Goal: Check status: Check status

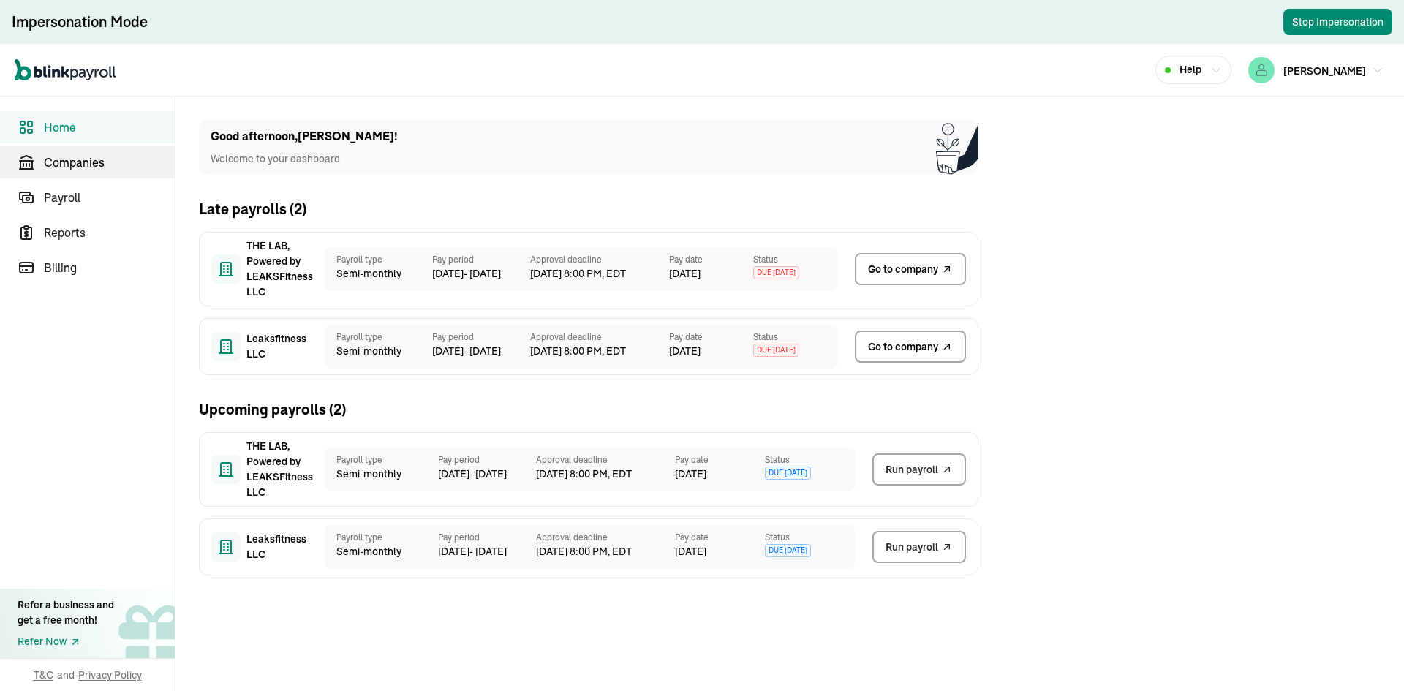
click at [114, 162] on span "Companies" at bounding box center [109, 163] width 131 height 18
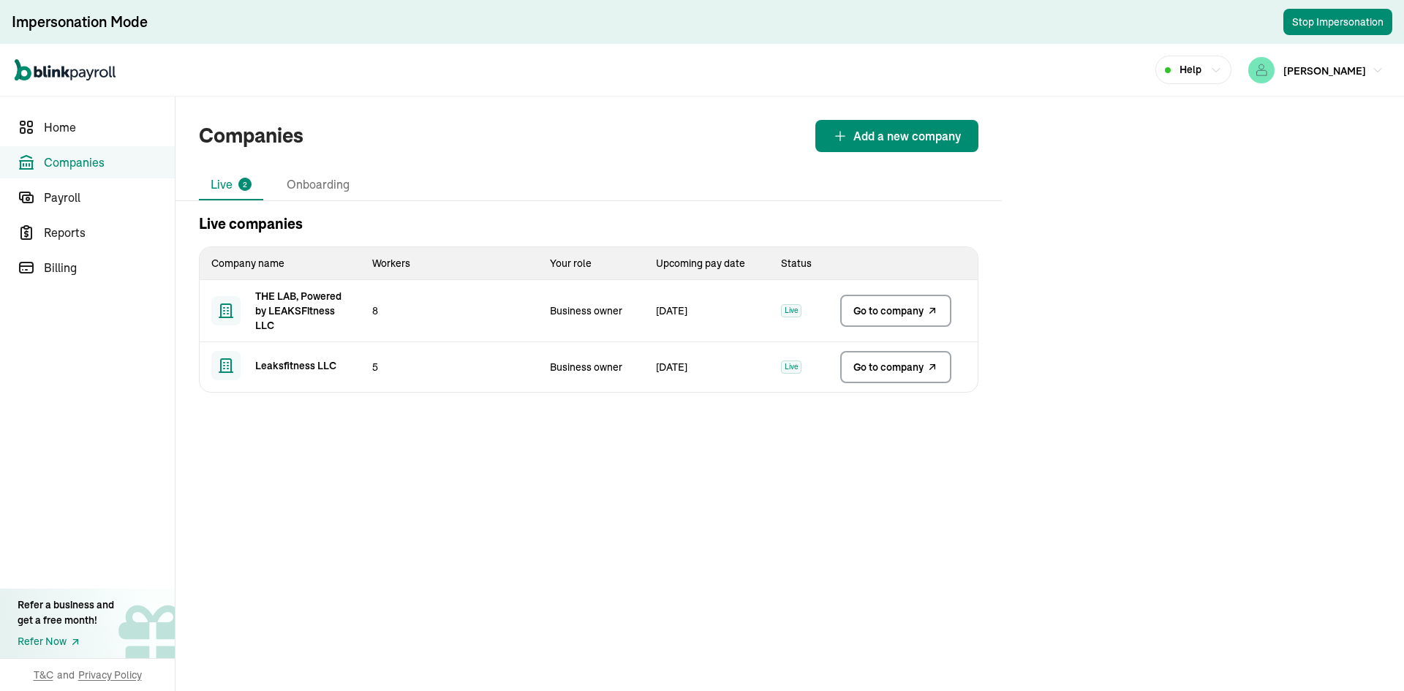
click at [924, 369] on link "Go to company" at bounding box center [895, 367] width 111 height 32
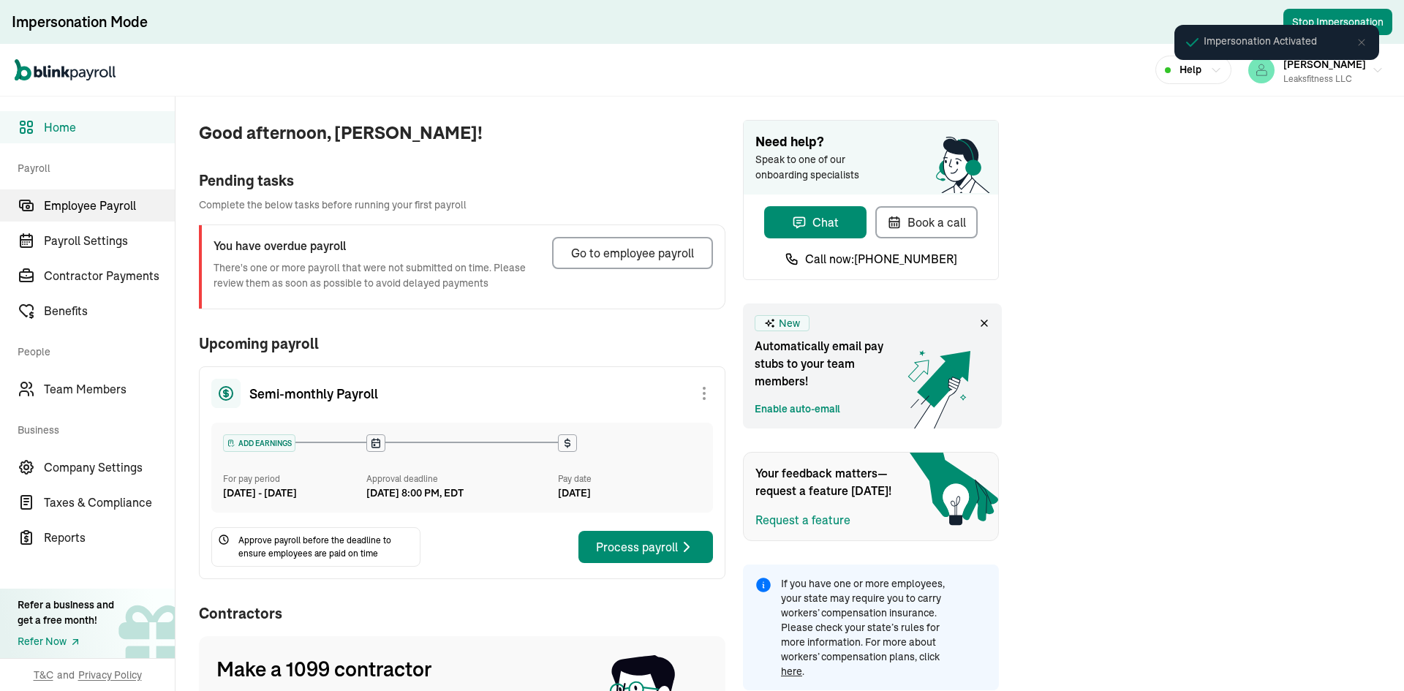
click at [92, 211] on span "Employee Payroll" at bounding box center [109, 206] width 131 height 18
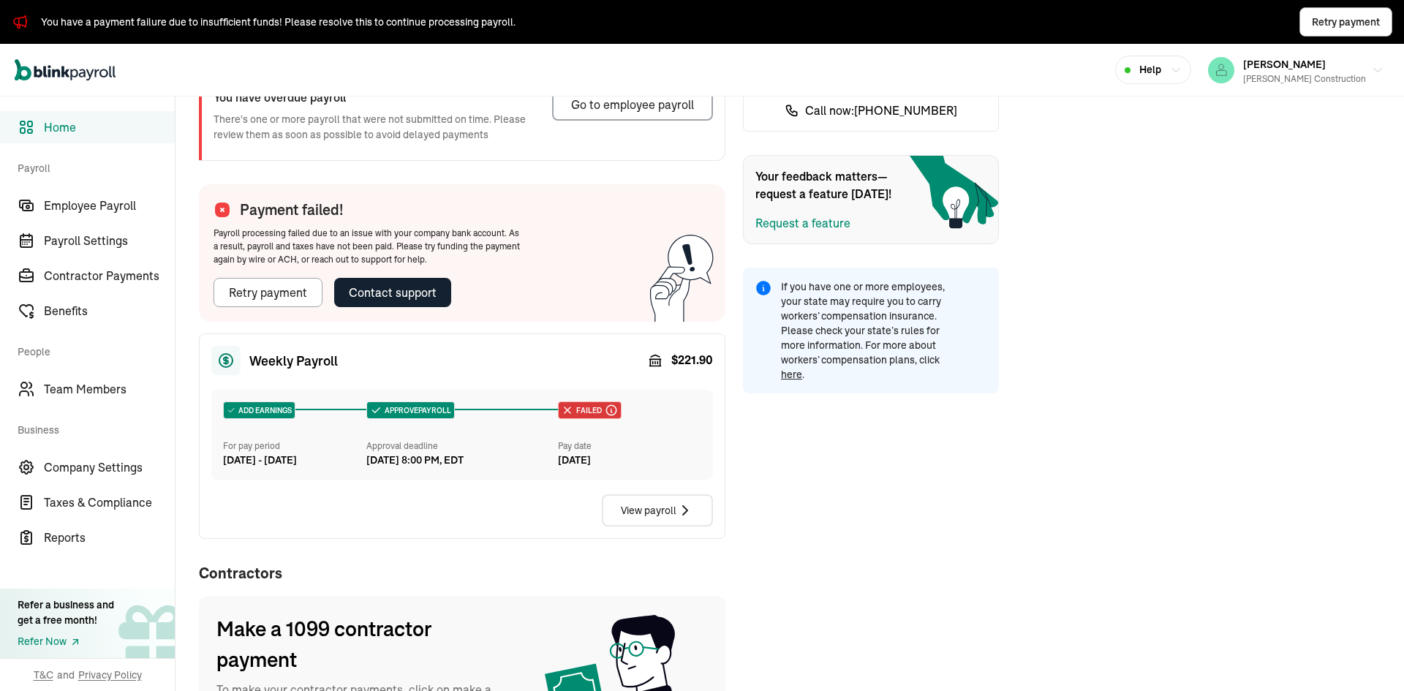
scroll to position [219, 0]
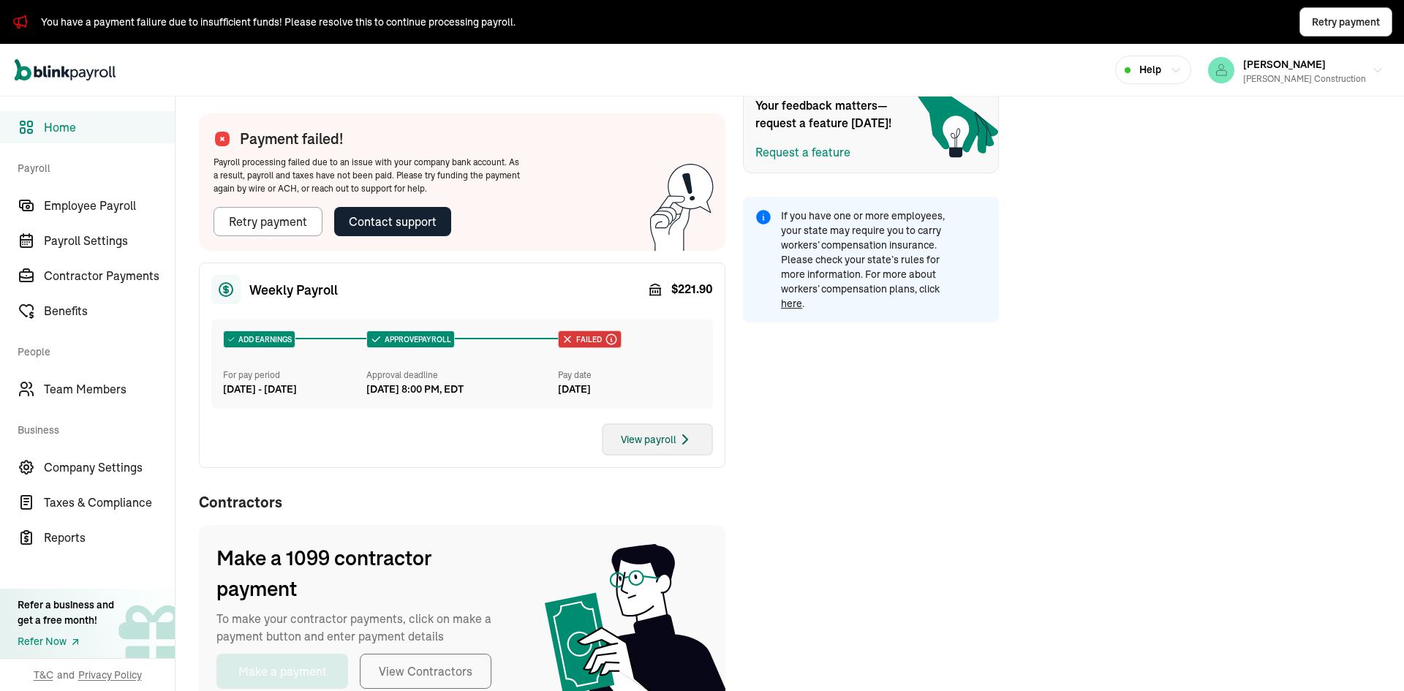
click at [641, 448] on div "View payroll" at bounding box center [657, 440] width 73 height 18
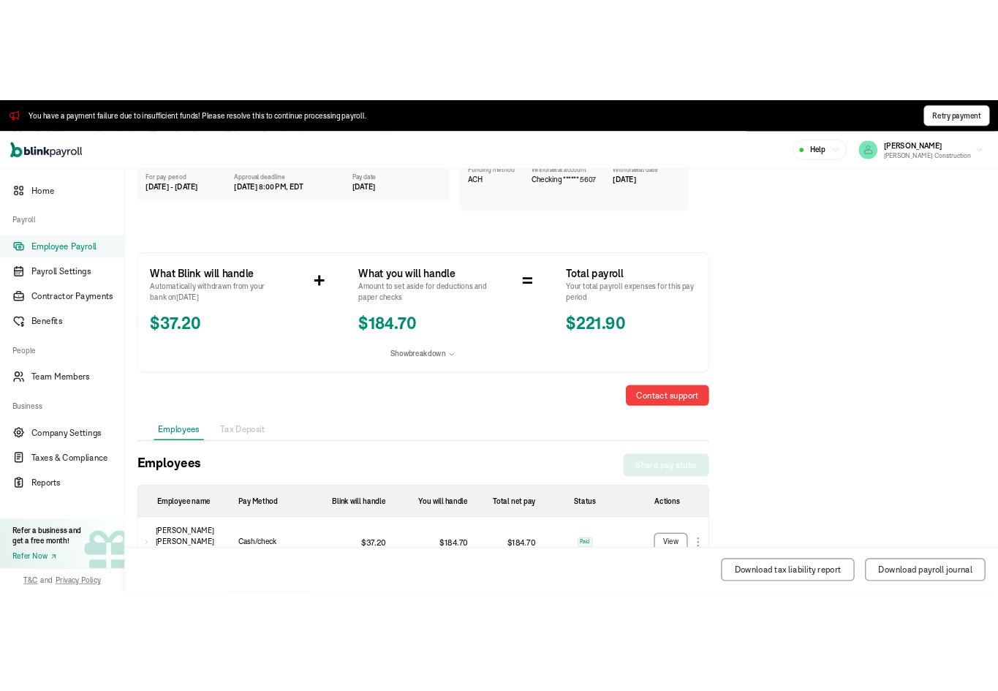
scroll to position [12, 0]
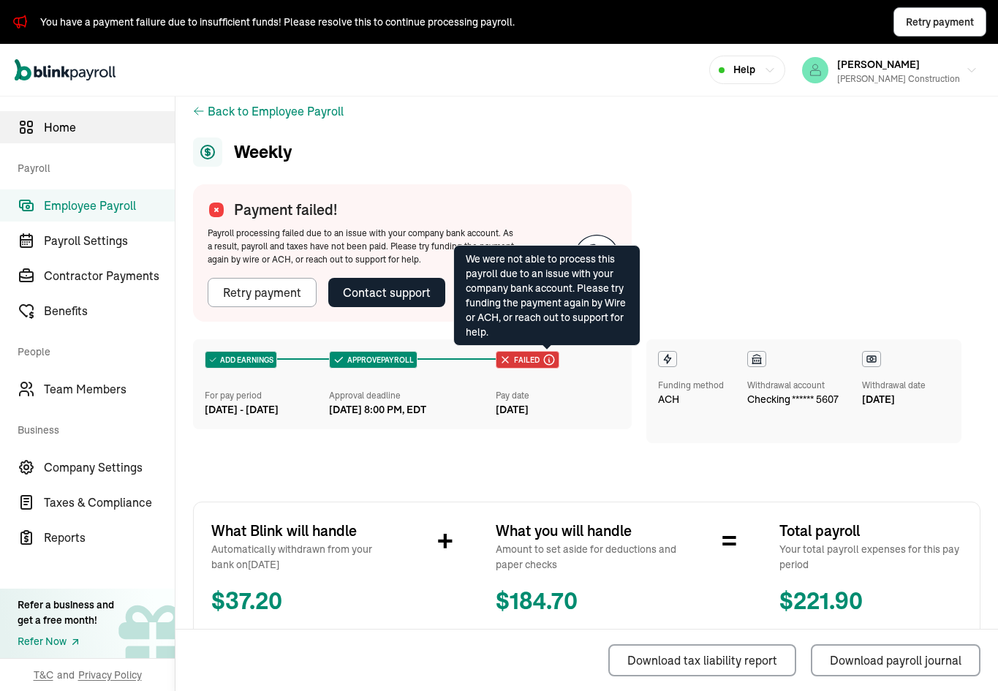
click at [75, 130] on span "Home" at bounding box center [109, 127] width 131 height 18
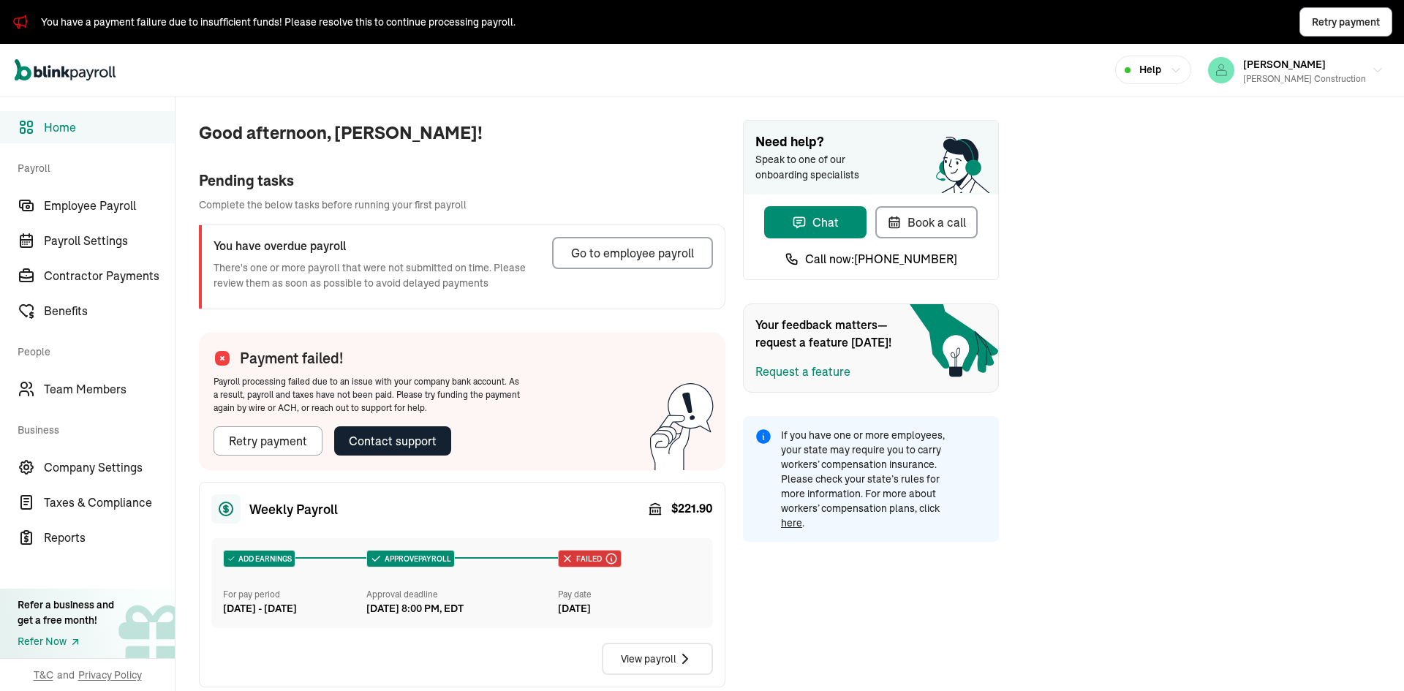
scroll to position [219, 0]
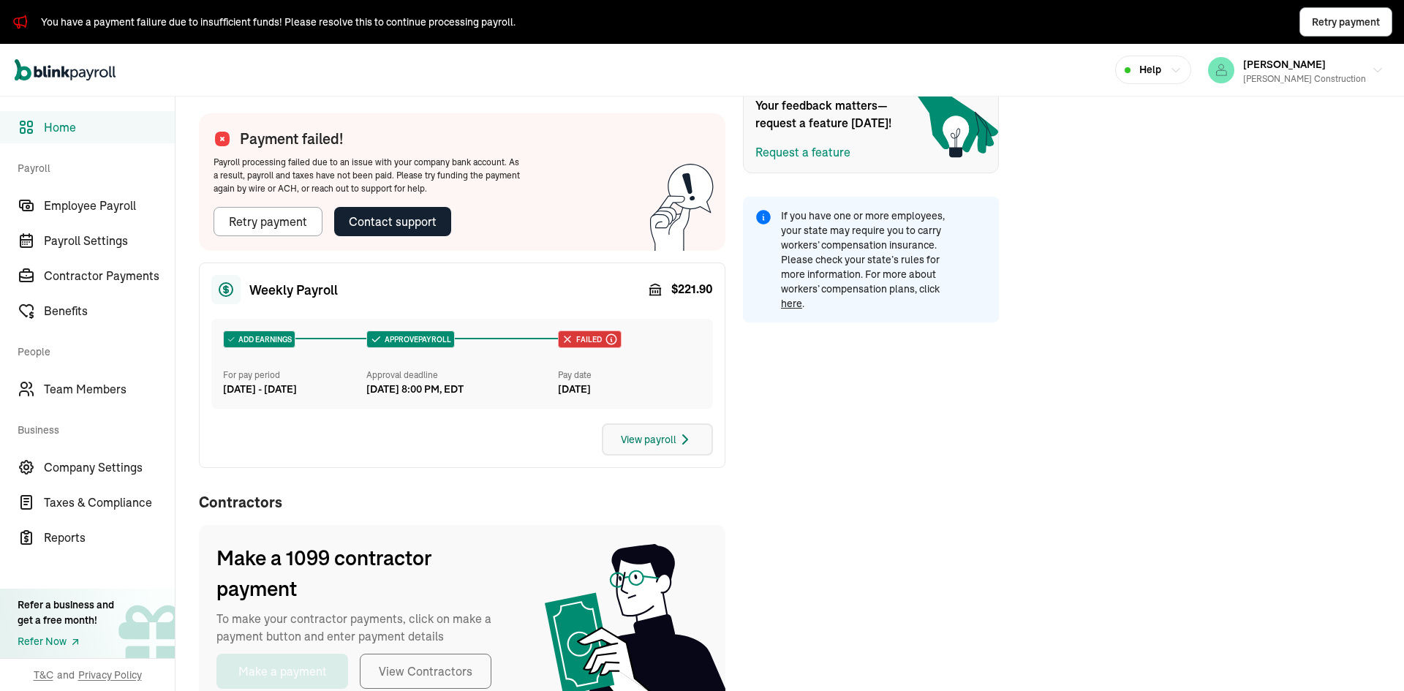
click at [641, 448] on div "View payroll" at bounding box center [657, 440] width 73 height 18
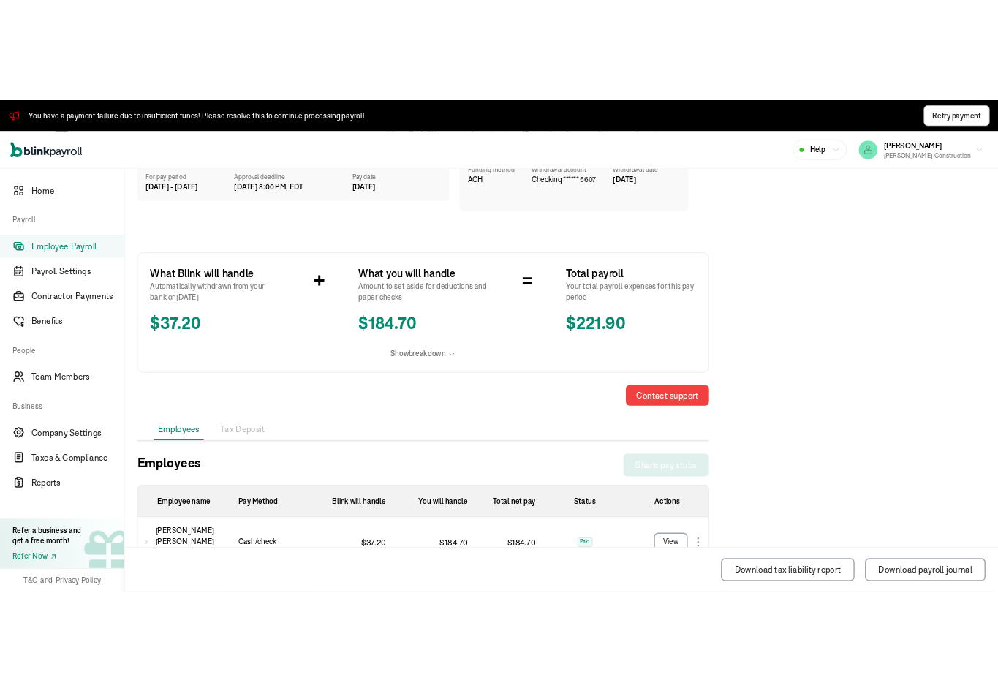
scroll to position [12, 0]
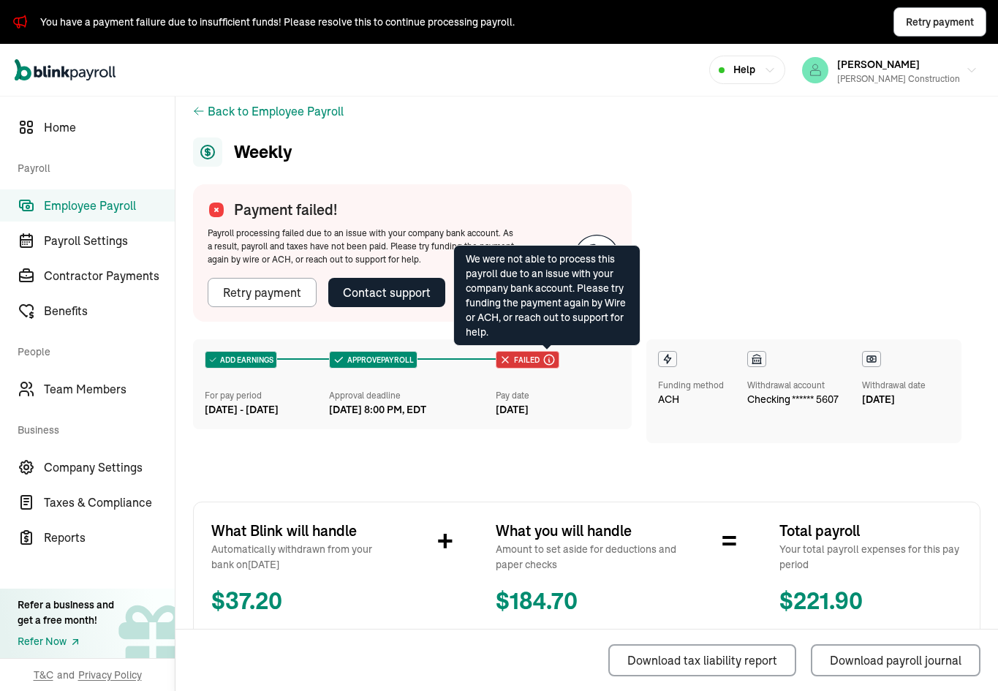
drag, startPoint x: 75, startPoint y: 131, endPoint x: 983, endPoint y: 87, distance: 908.5
click at [75, 130] on span "Home" at bounding box center [109, 127] width 131 height 18
